Goal: Task Accomplishment & Management: Use online tool/utility

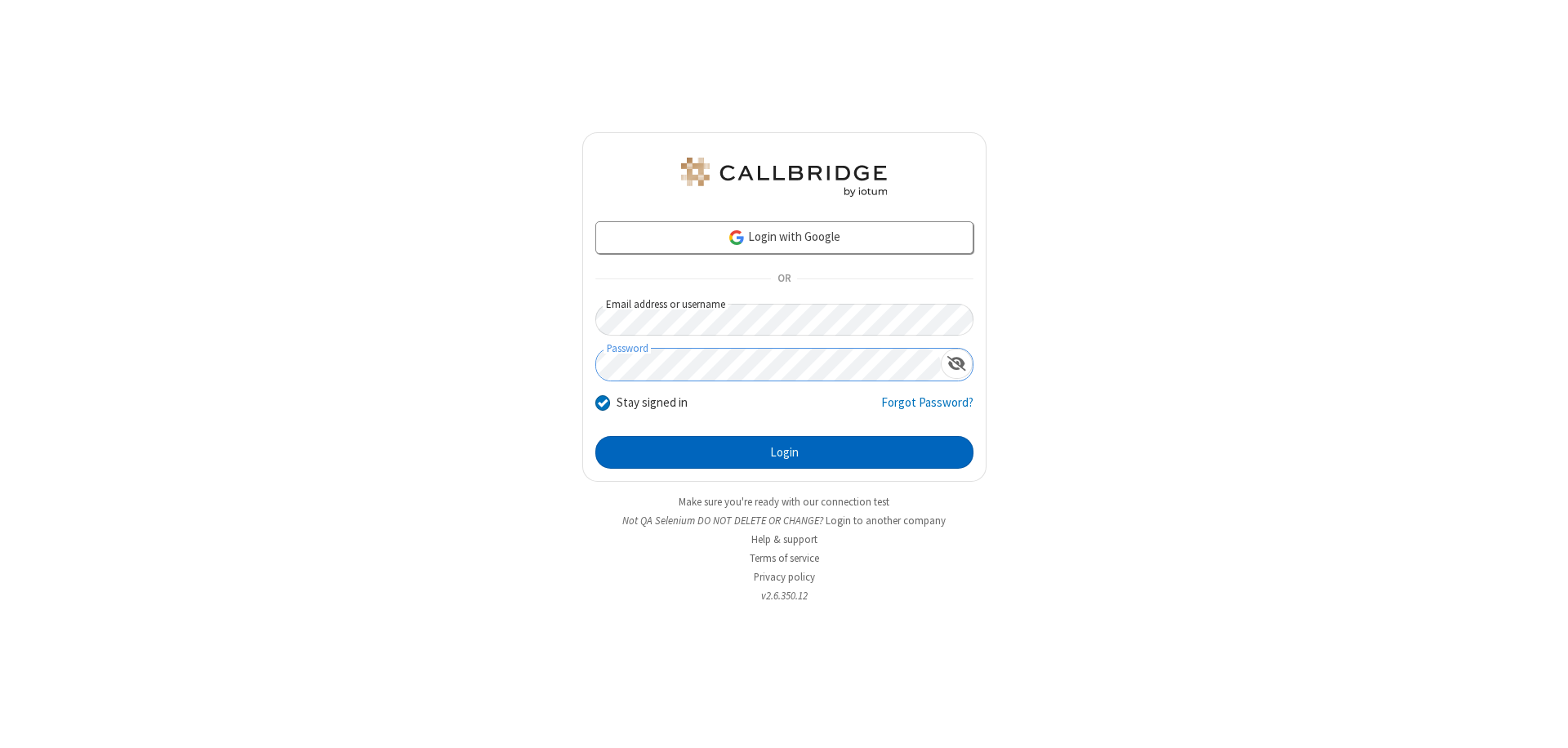
click at [784, 452] on button "Login" at bounding box center [784, 453] width 378 height 33
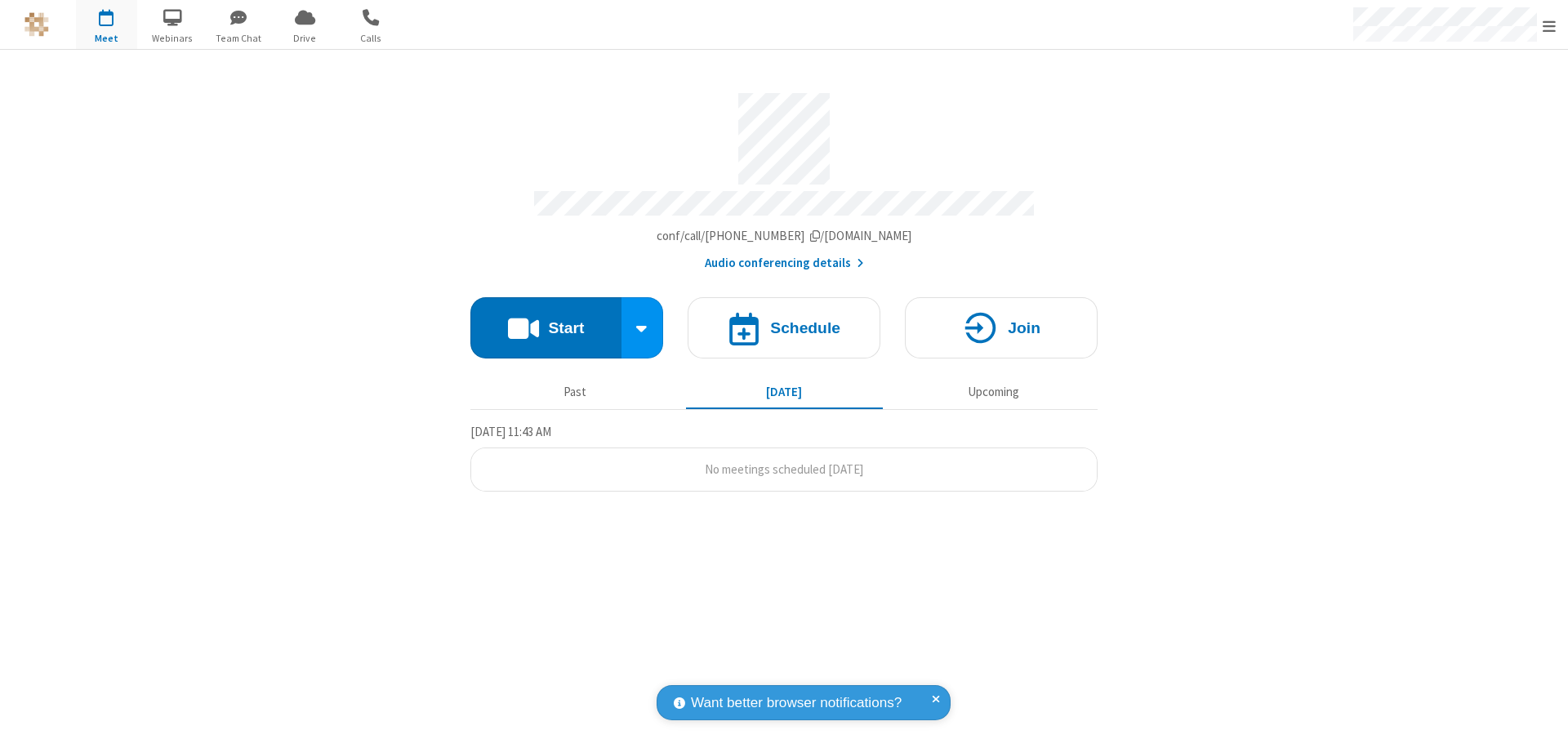
click at [545, 320] on button "Start" at bounding box center [545, 328] width 151 height 62
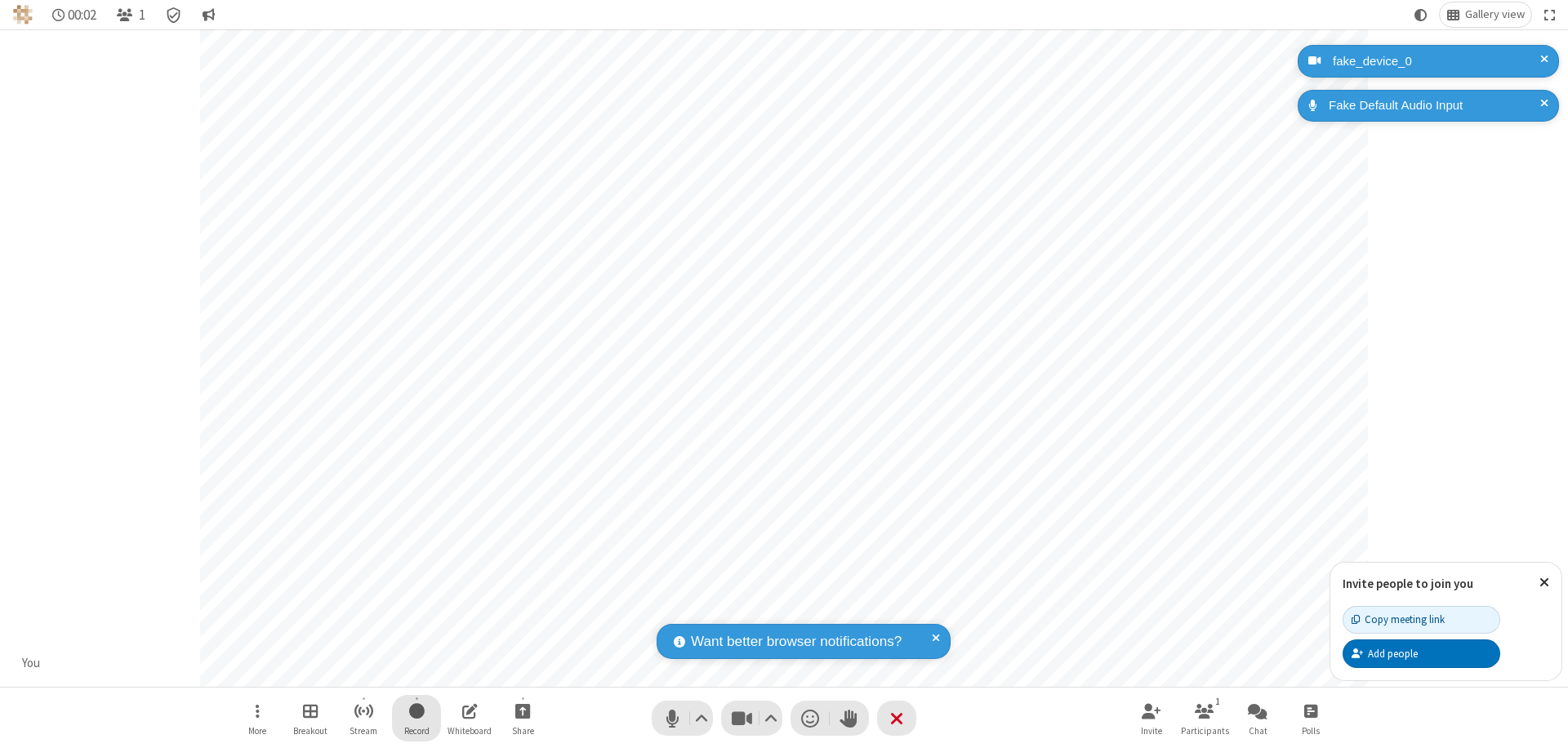
click at [416, 718] on span "Start recording" at bounding box center [416, 711] width 15 height 20
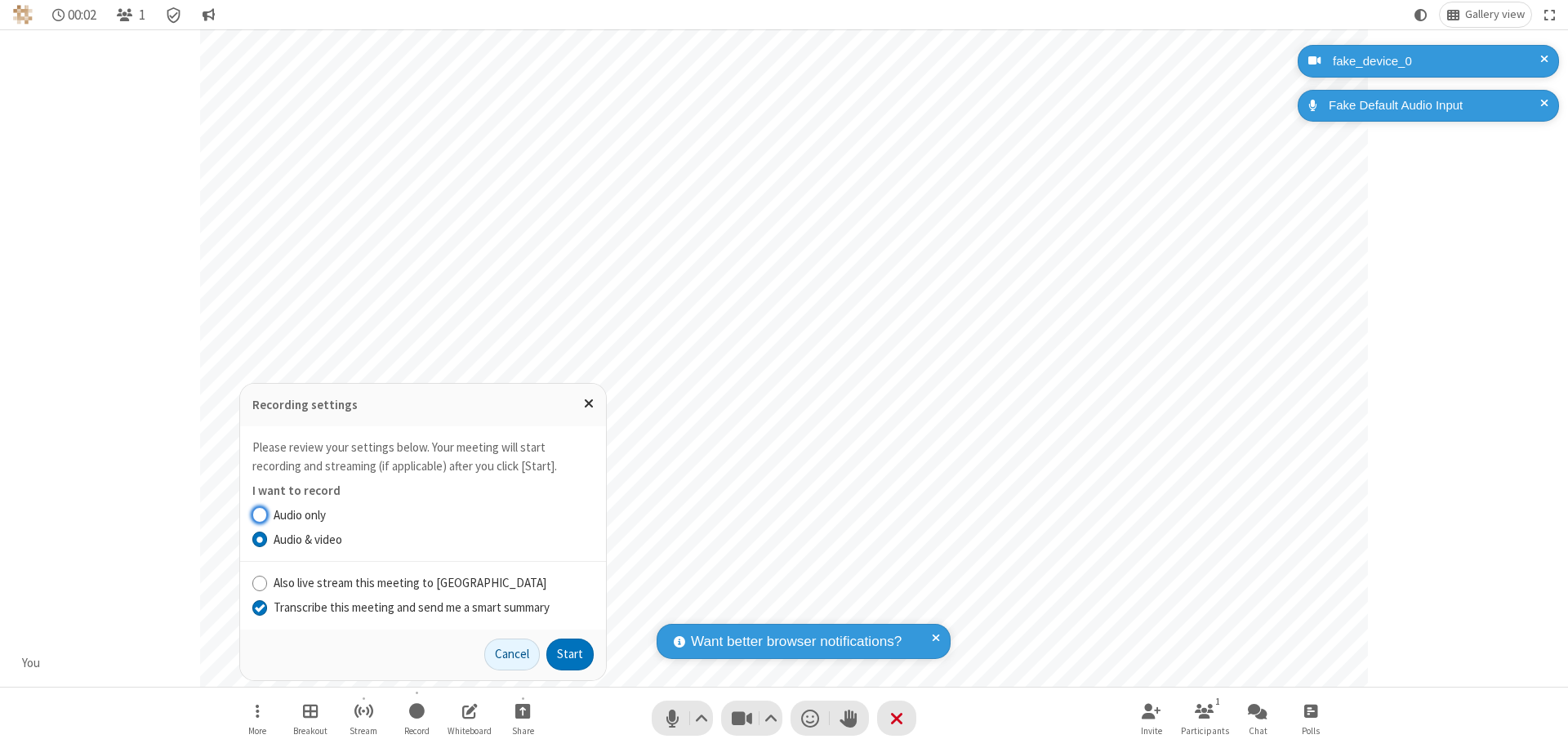
click at [259, 607] on input "Transcribe this meeting and send me a smart summary" at bounding box center [260, 608] width 15 height 17
click at [570, 654] on button "Start" at bounding box center [569, 655] width 47 height 33
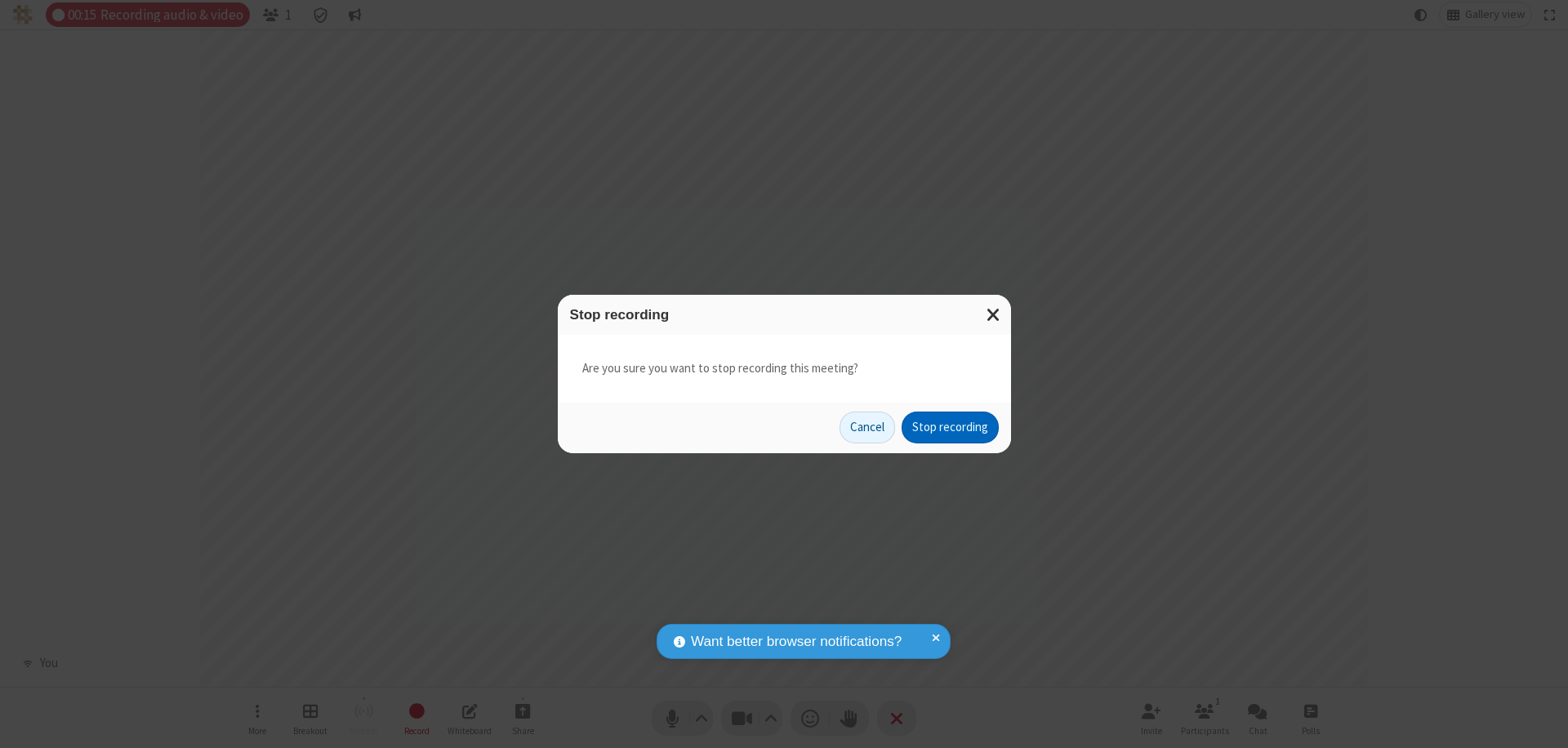
click at [950, 427] on button "Stop recording" at bounding box center [950, 428] width 97 height 33
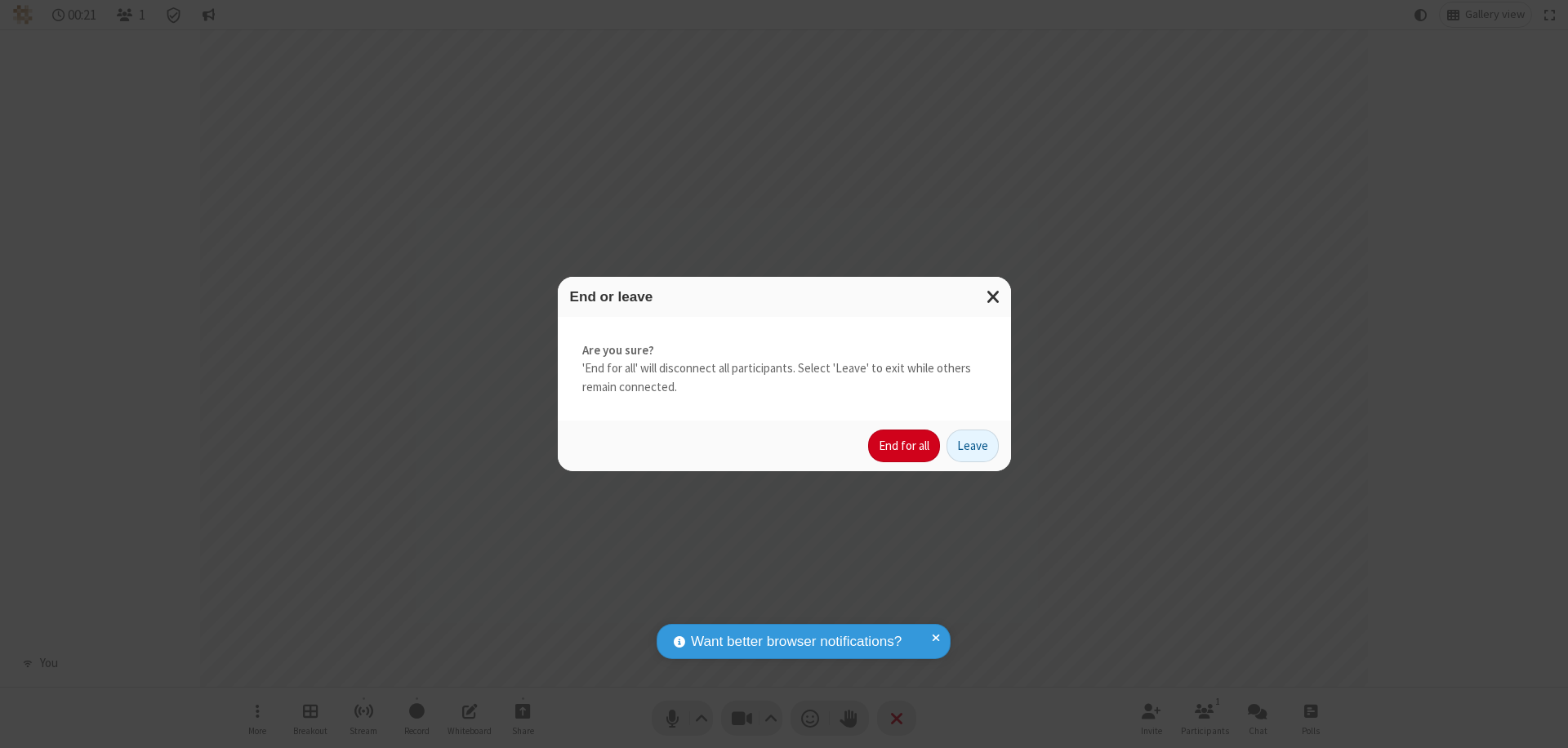
click at [905, 446] on button "End for all" at bounding box center [904, 446] width 72 height 33
